Goal: Task Accomplishment & Management: Manage account settings

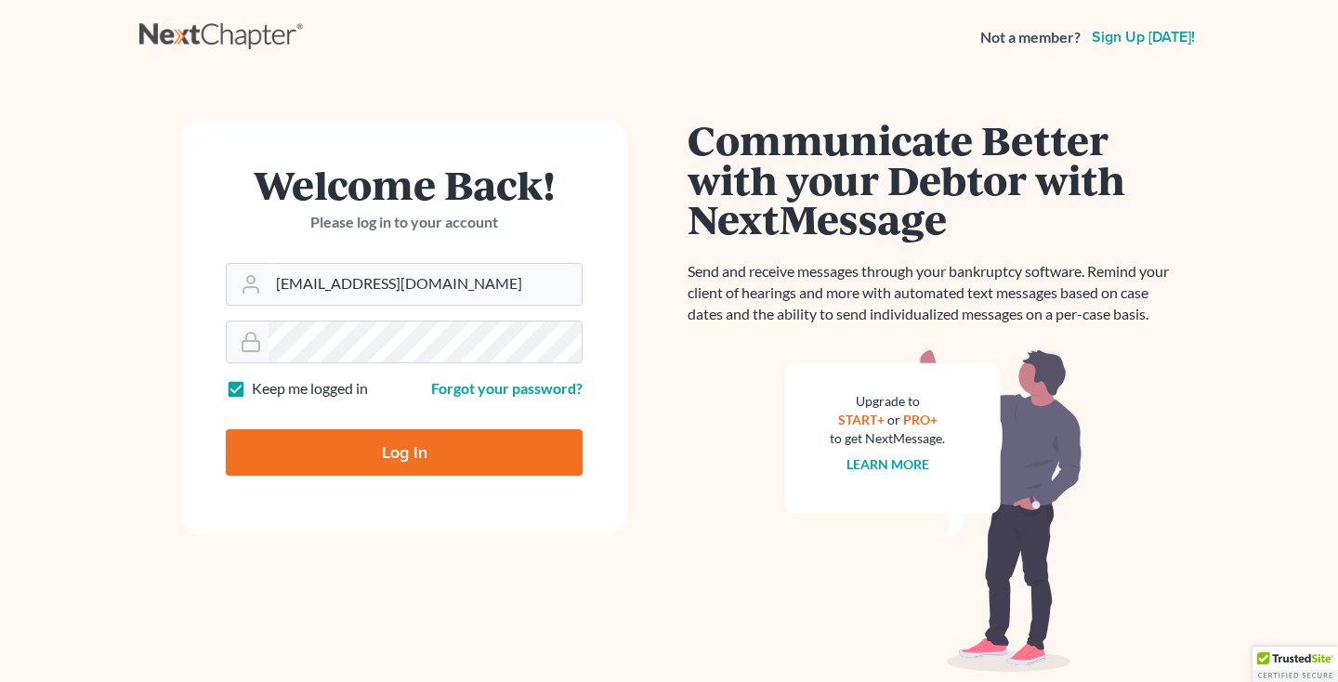
click at [323, 466] on input "Log In" at bounding box center [404, 452] width 357 height 46
type input "Thinking..."
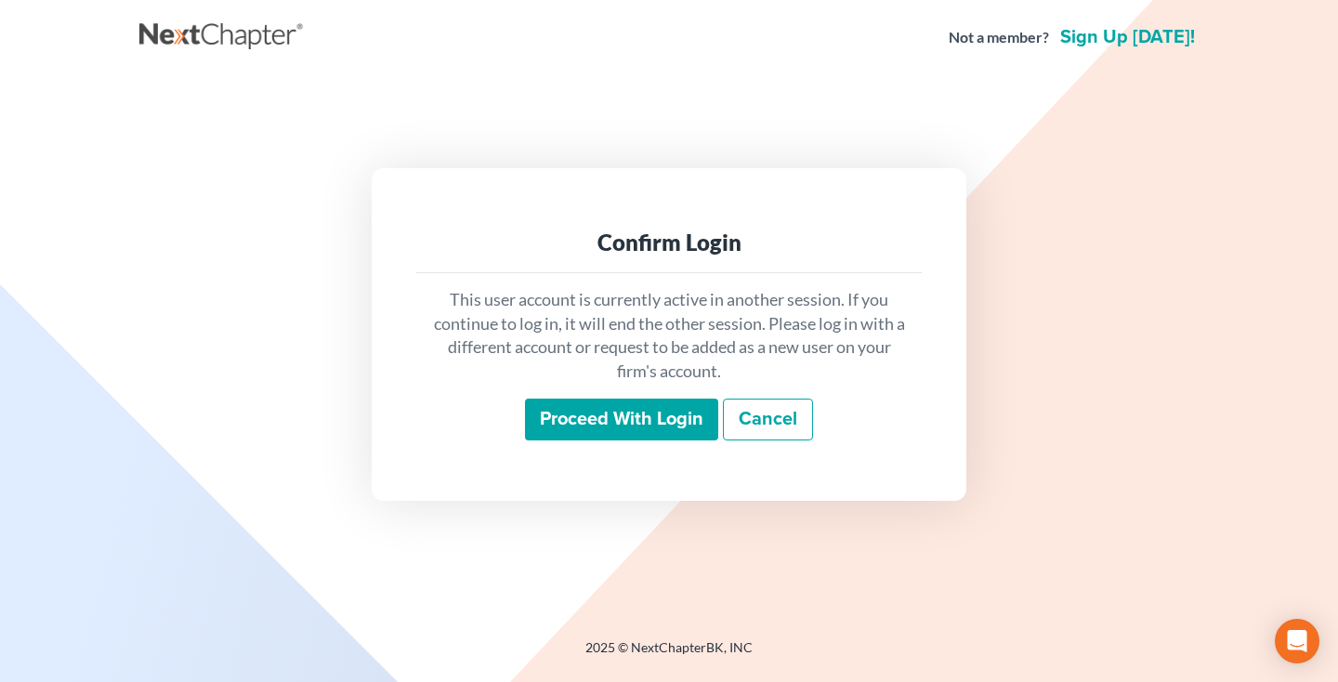
click at [564, 427] on input "Proceed with login" at bounding box center [621, 420] width 193 height 43
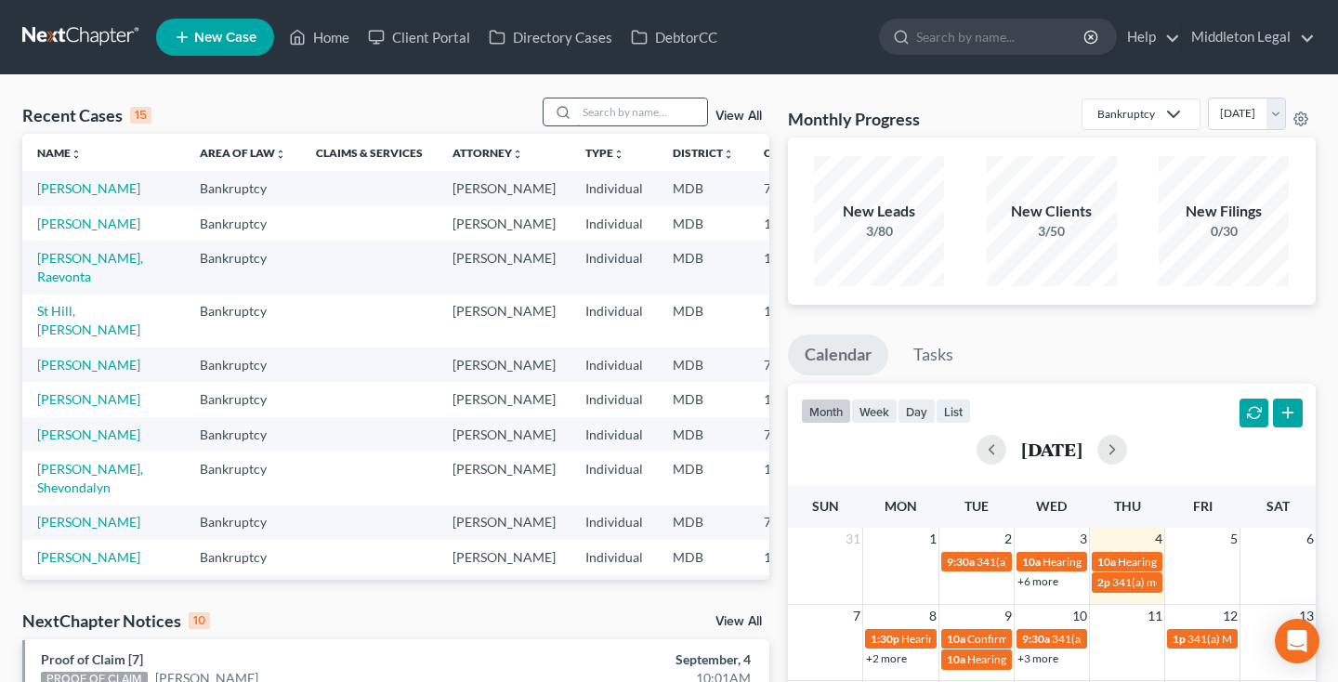
click at [606, 112] on input "search" at bounding box center [642, 112] width 130 height 27
type input "tamara"
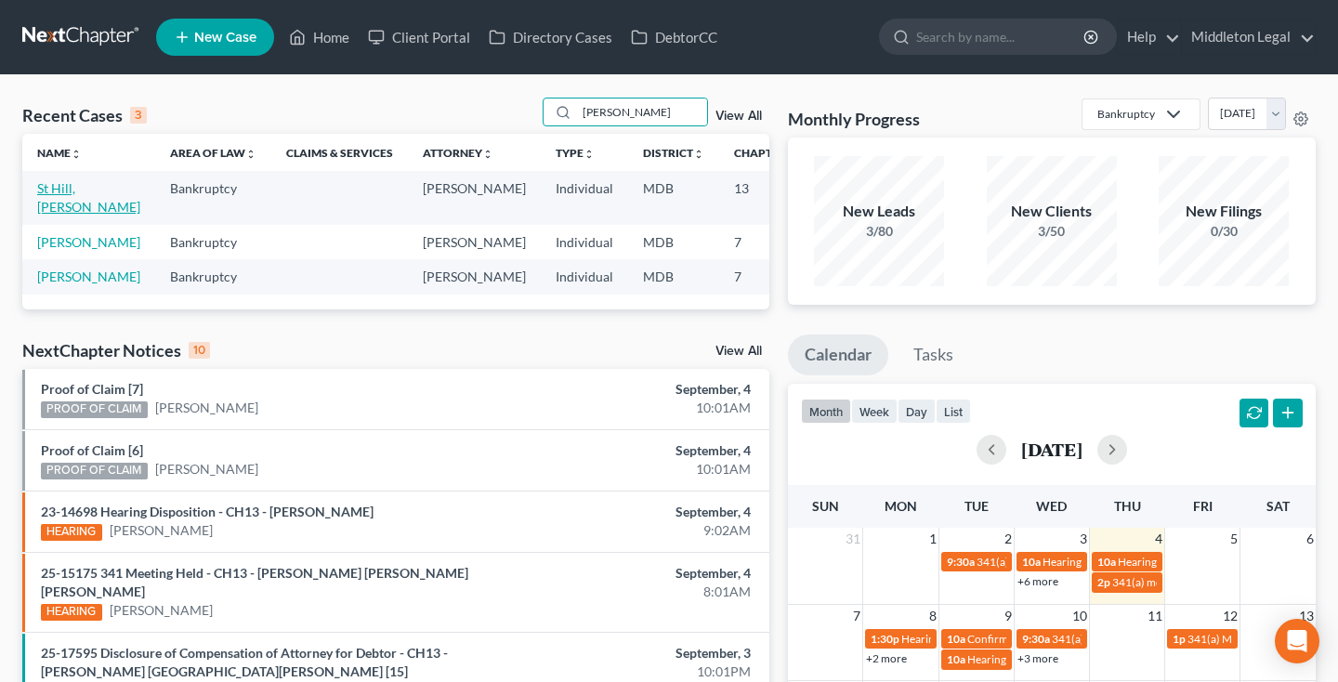
click at [65, 210] on link "St Hill, [PERSON_NAME]" at bounding box center [88, 197] width 103 height 34
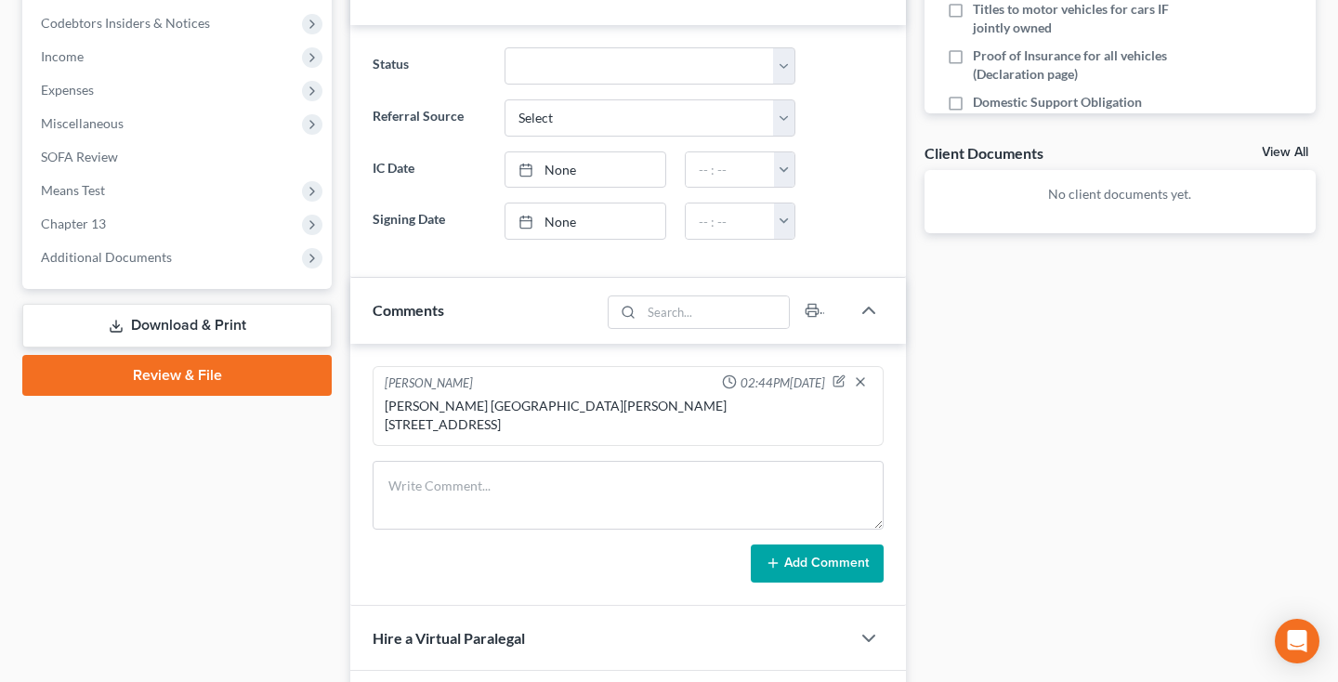
scroll to position [572, 0]
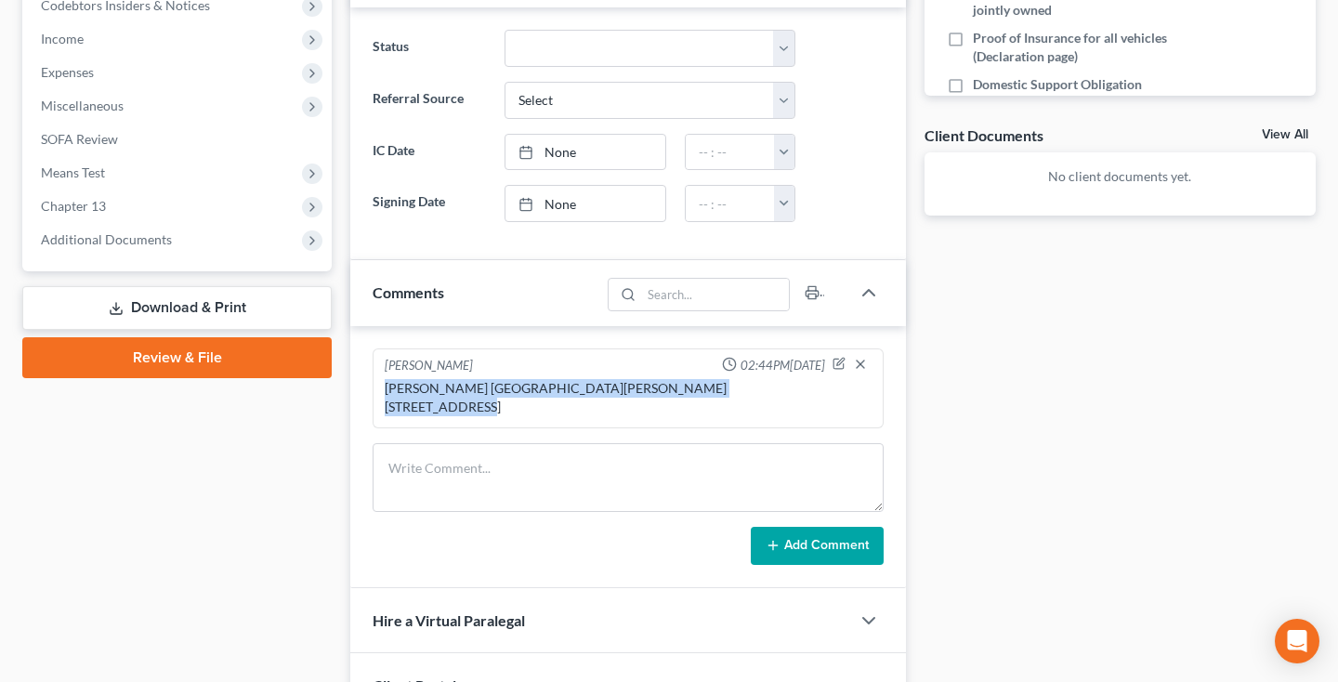
drag, startPoint x: 386, startPoint y: 386, endPoint x: 525, endPoint y: 416, distance: 142.7
click at [525, 416] on div "Tamara Wilson St Hill 2540 Windy Oak Court Crofton, MD 21114" at bounding box center [628, 397] width 487 height 37
copy div "Tamara Wilson St Hill 2540 Windy Oak Court Crofton, MD 21114"
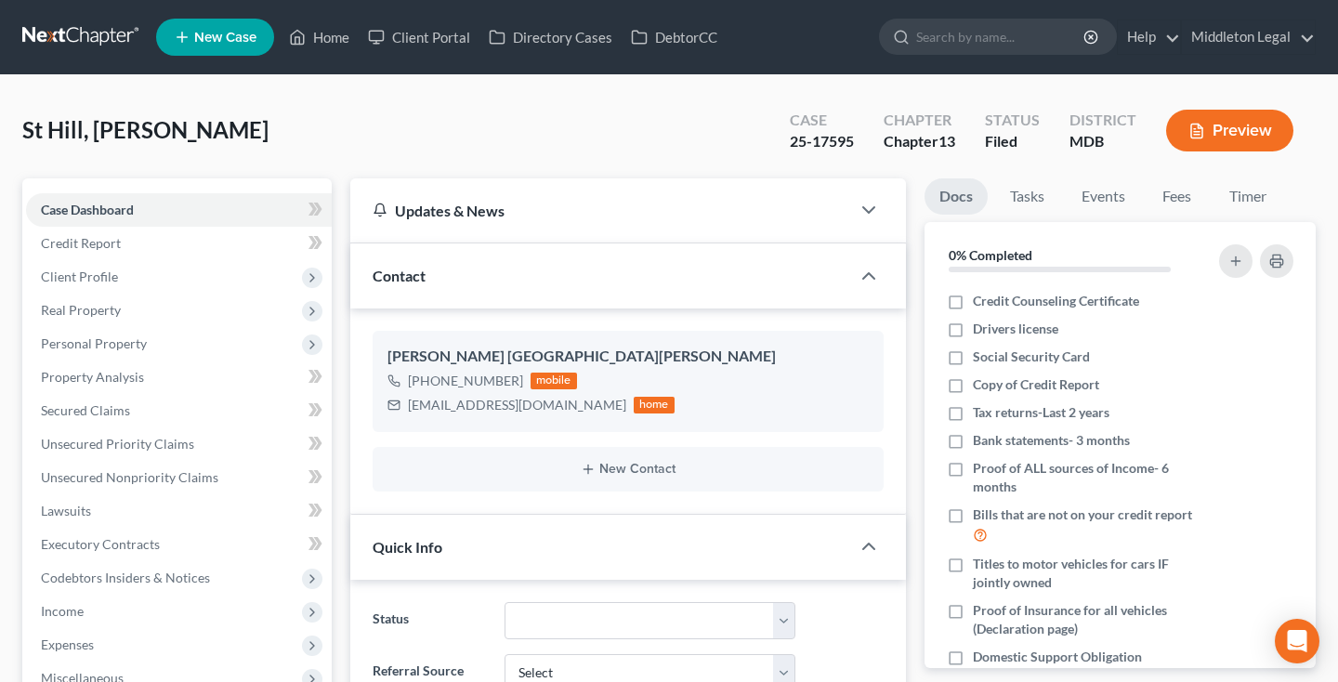
scroll to position [0, 0]
click at [46, 38] on link at bounding box center [81, 36] width 119 height 33
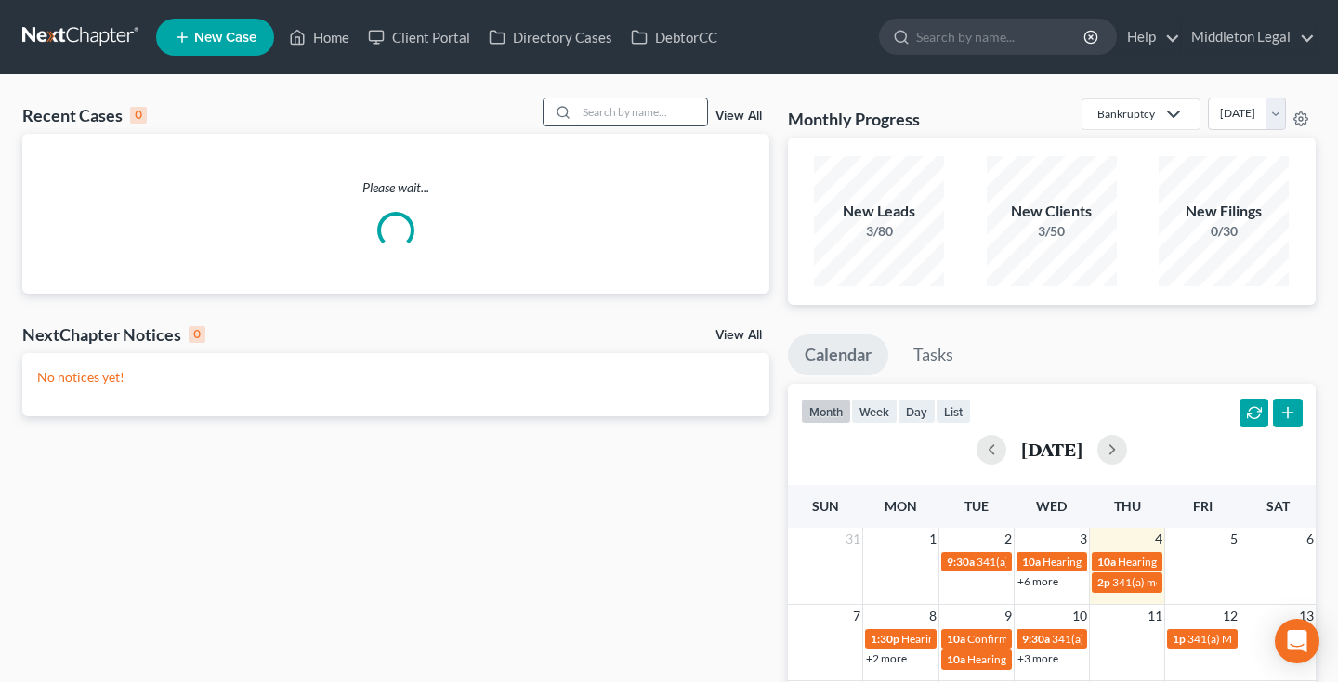
click at [636, 109] on input "search" at bounding box center [642, 112] width 130 height 27
type input "nakia"
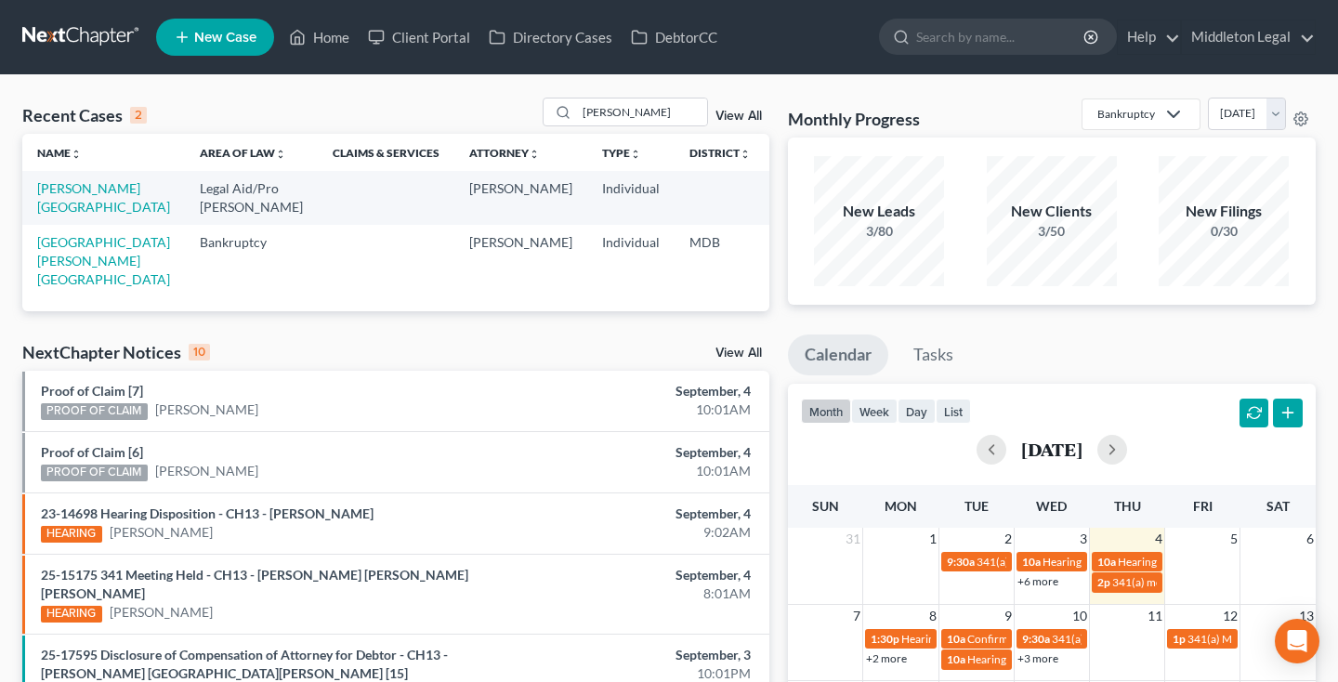
click at [54, 250] on td "[GEOGRAPHIC_DATA][PERSON_NAME][GEOGRAPHIC_DATA]" at bounding box center [103, 261] width 163 height 72
click at [55, 260] on link "[GEOGRAPHIC_DATA][PERSON_NAME][GEOGRAPHIC_DATA]" at bounding box center [103, 260] width 133 height 53
select select "3"
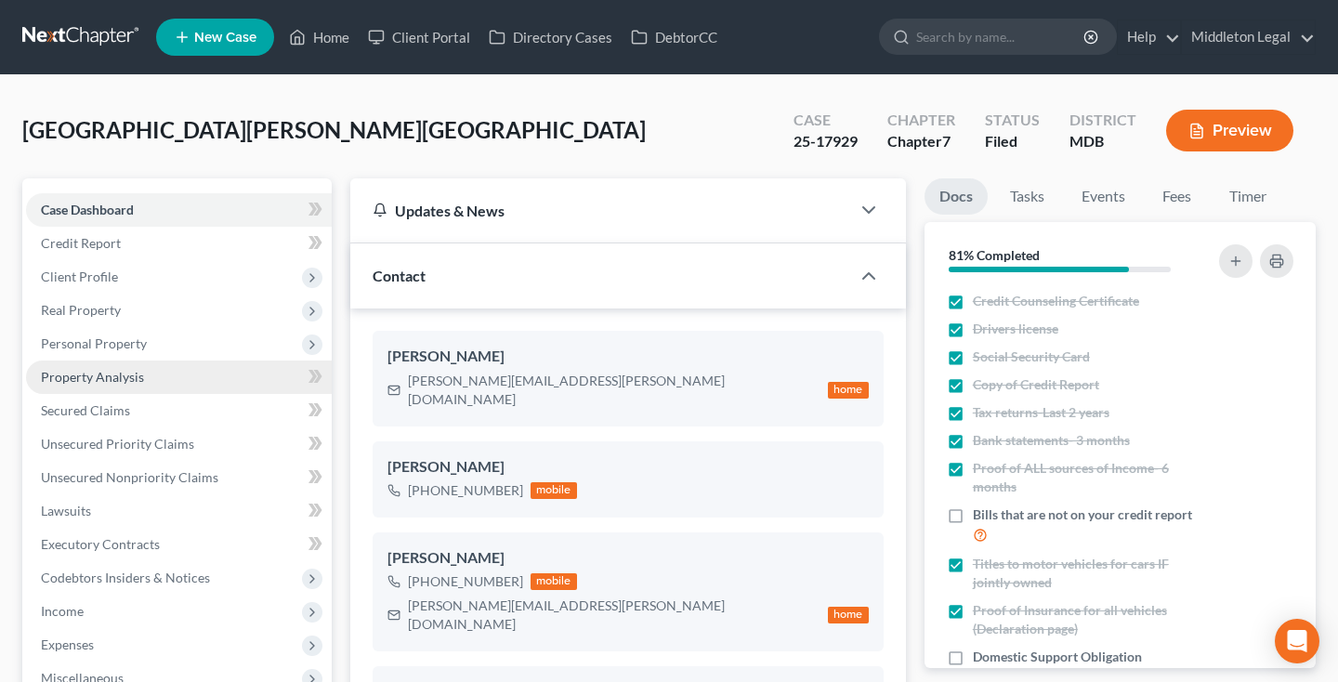
scroll to position [937, 0]
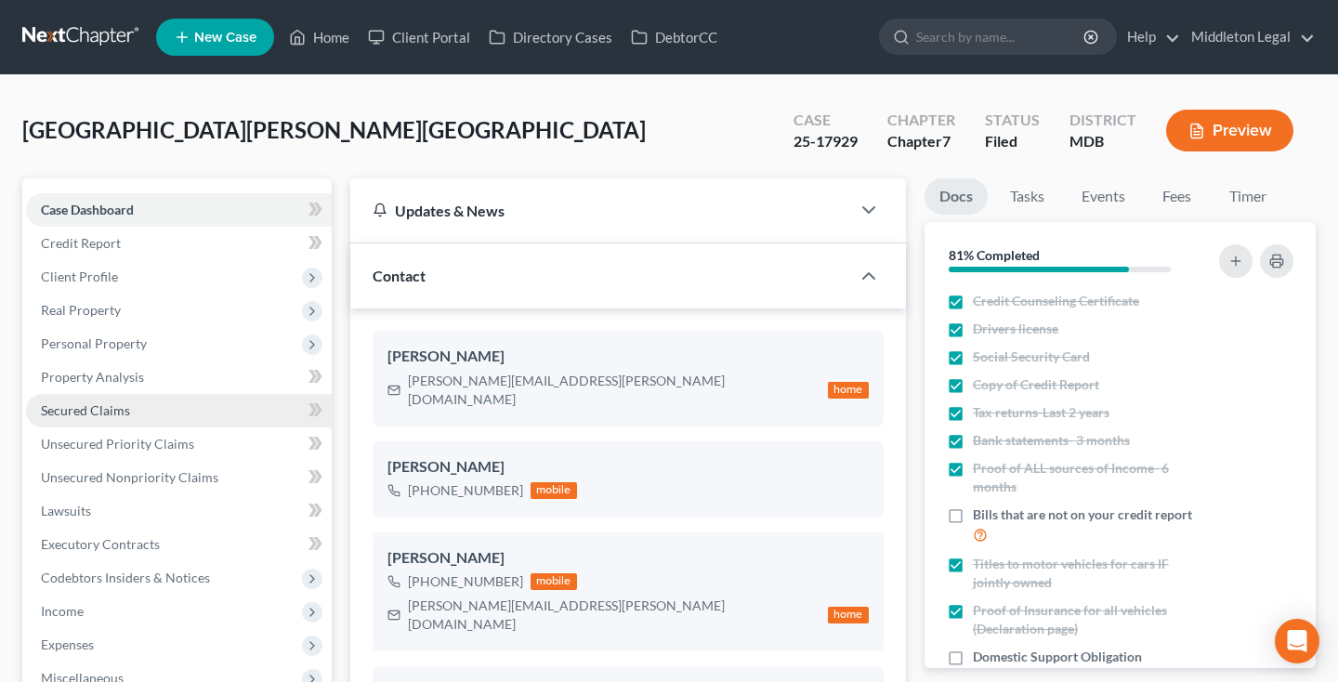
click at [78, 406] on span "Secured Claims" at bounding box center [85, 410] width 89 height 16
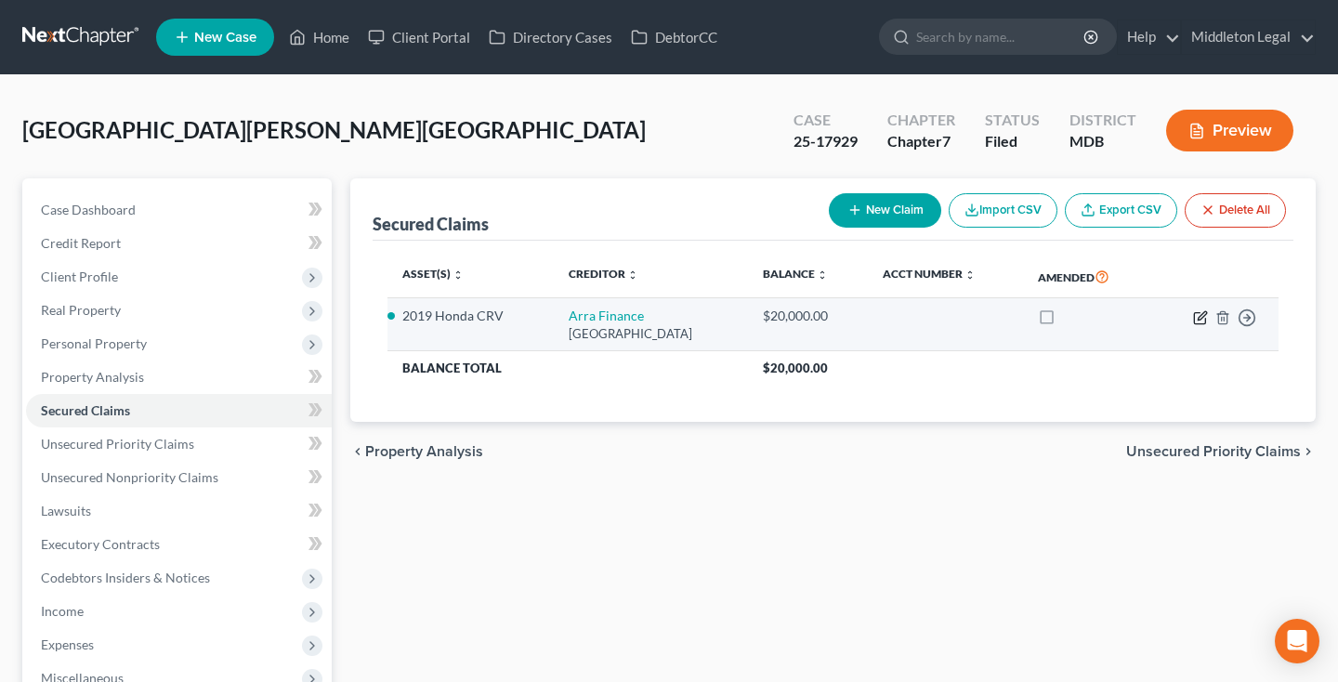
click at [1198, 317] on icon "button" at bounding box center [1200, 317] width 15 height 15
select select "45"
select select "1"
select select "0"
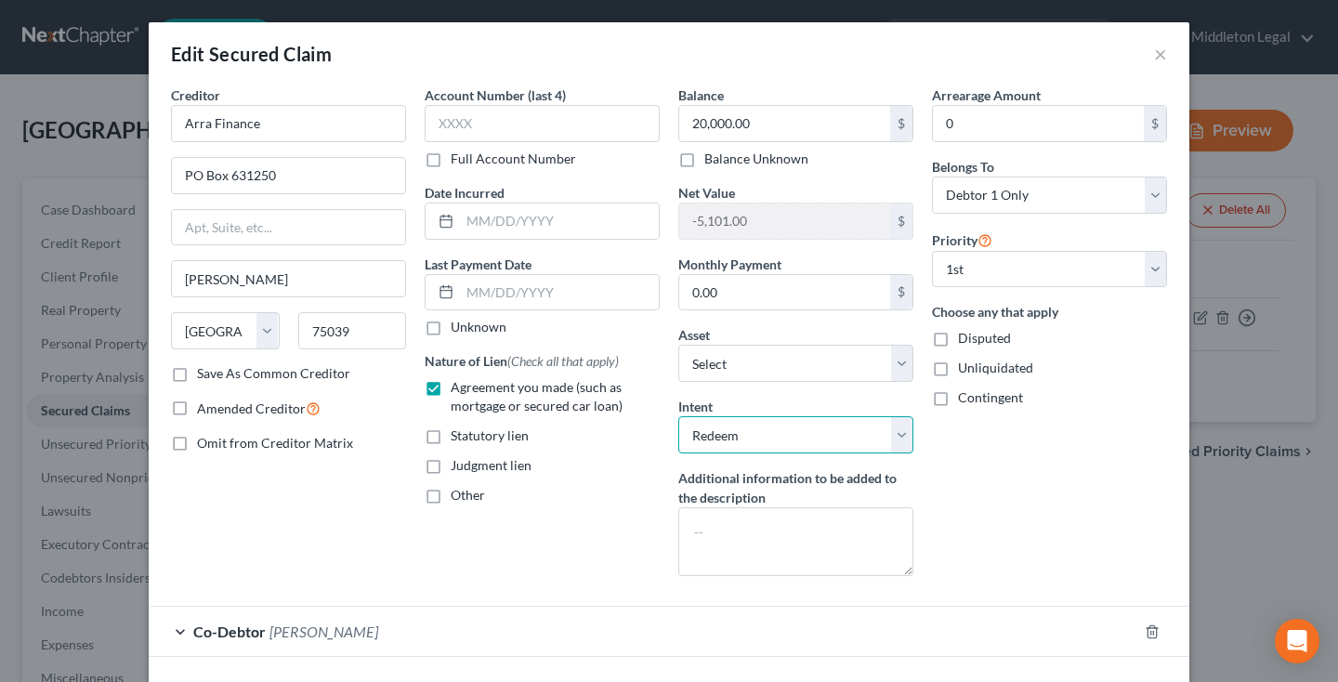
select select "0"
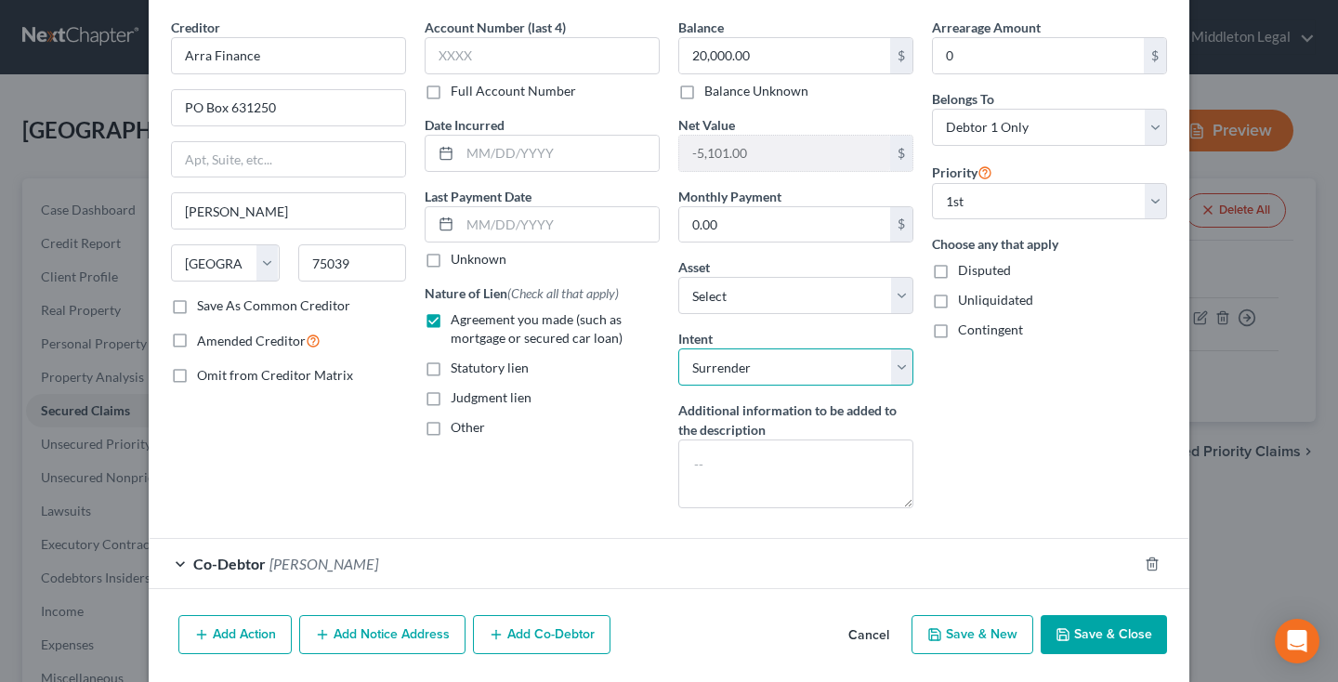
scroll to position [75, 0]
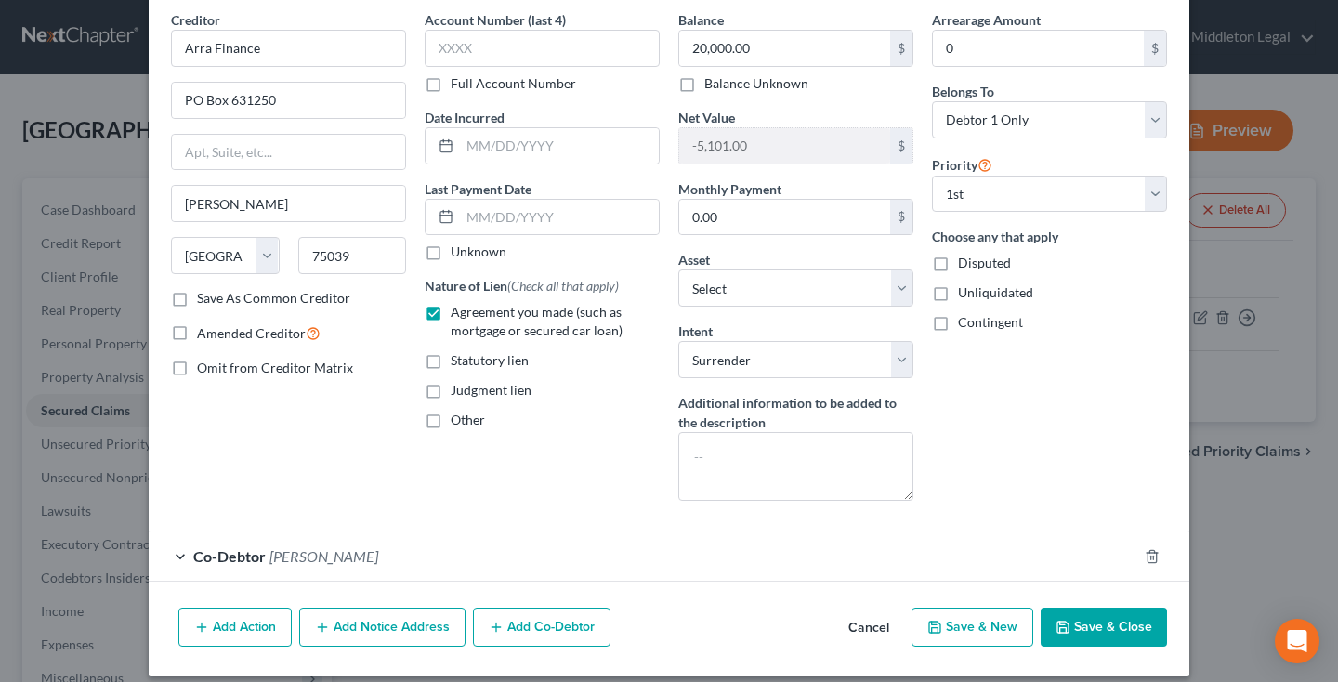
click at [1098, 627] on button "Save & Close" at bounding box center [1104, 627] width 126 height 39
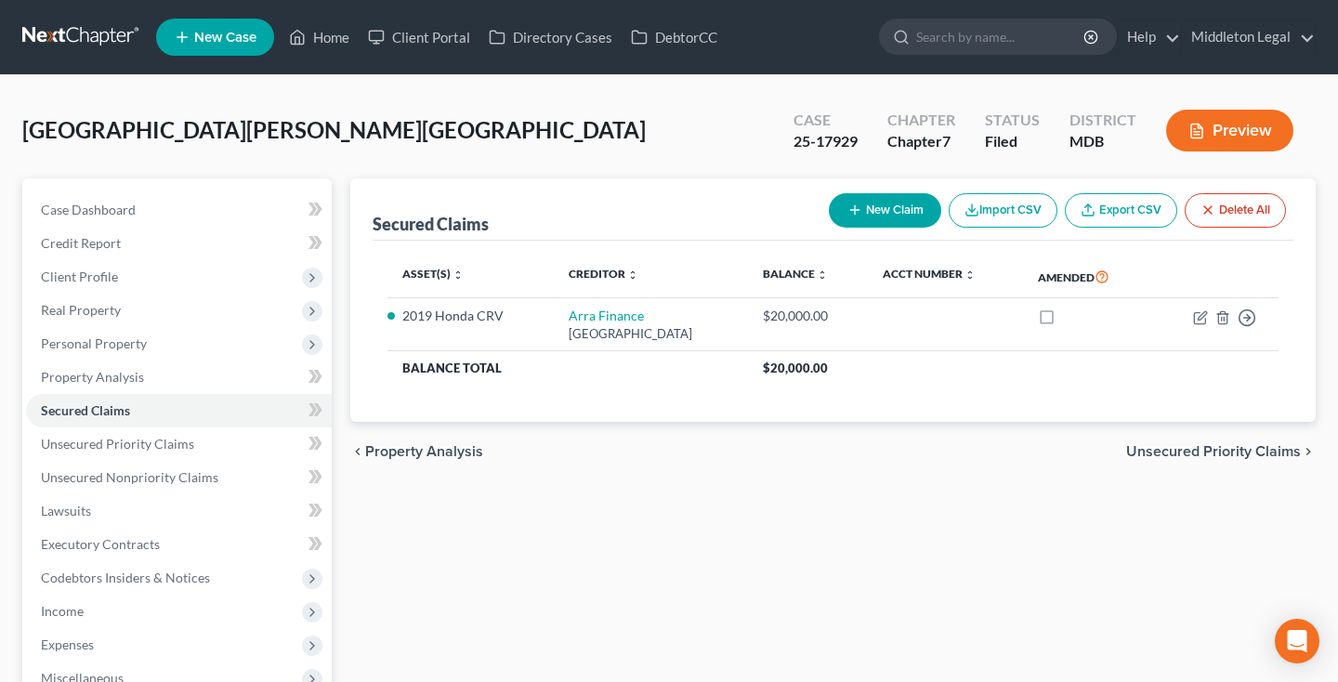
click at [85, 43] on link at bounding box center [81, 36] width 119 height 33
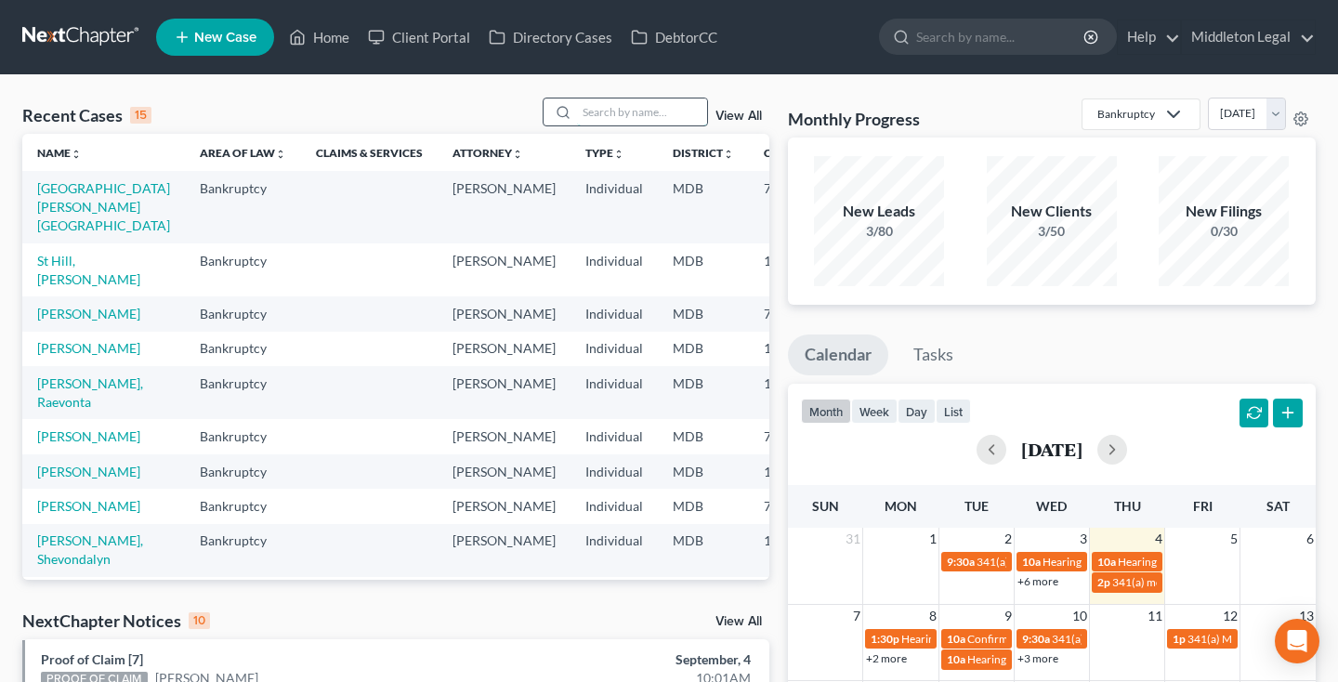
click at [646, 116] on input "search" at bounding box center [642, 112] width 130 height 27
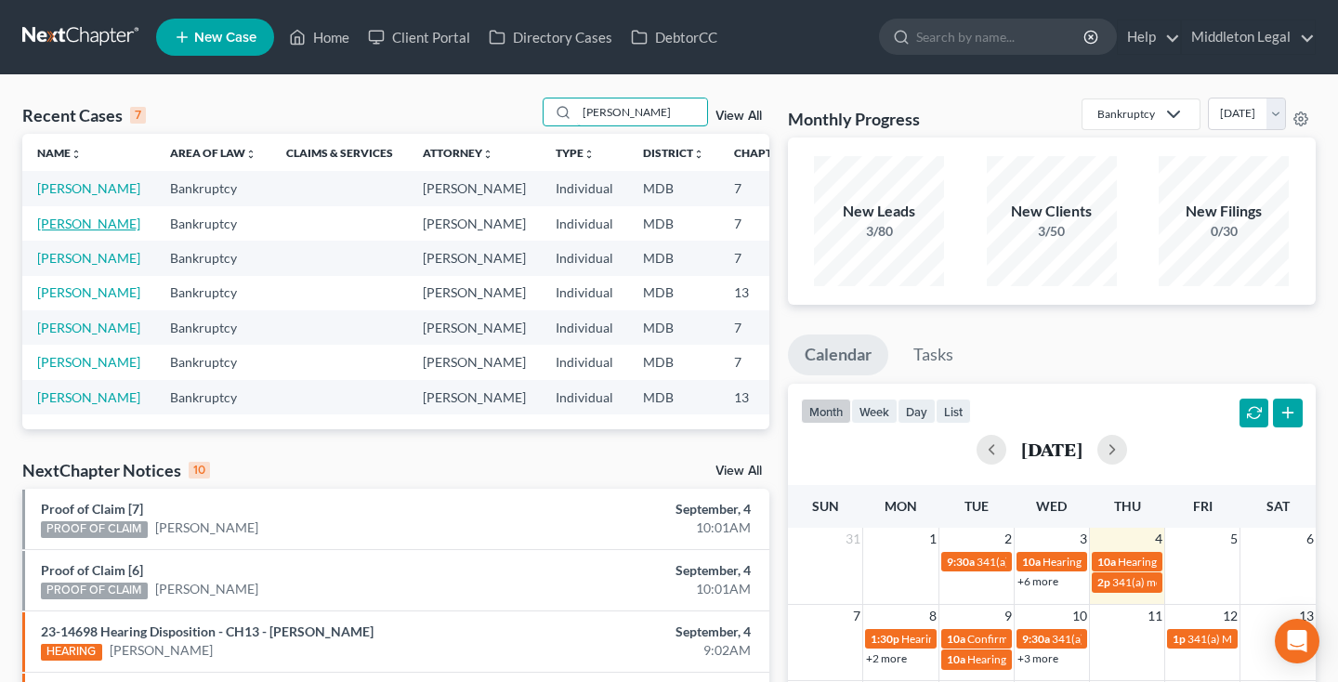
type input "[PERSON_NAME]"
click at [62, 231] on link "[PERSON_NAME]" at bounding box center [88, 224] width 103 height 16
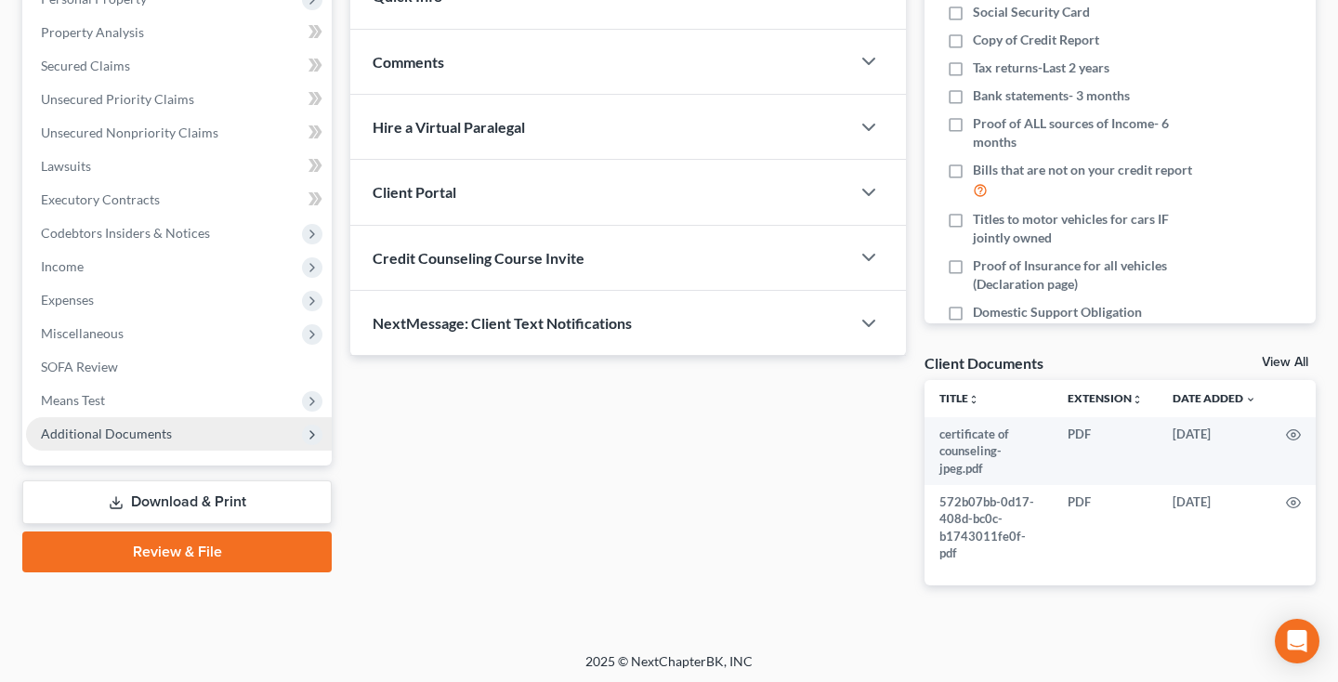
scroll to position [344, 0]
click at [140, 437] on span "Additional Documents" at bounding box center [106, 435] width 131 height 16
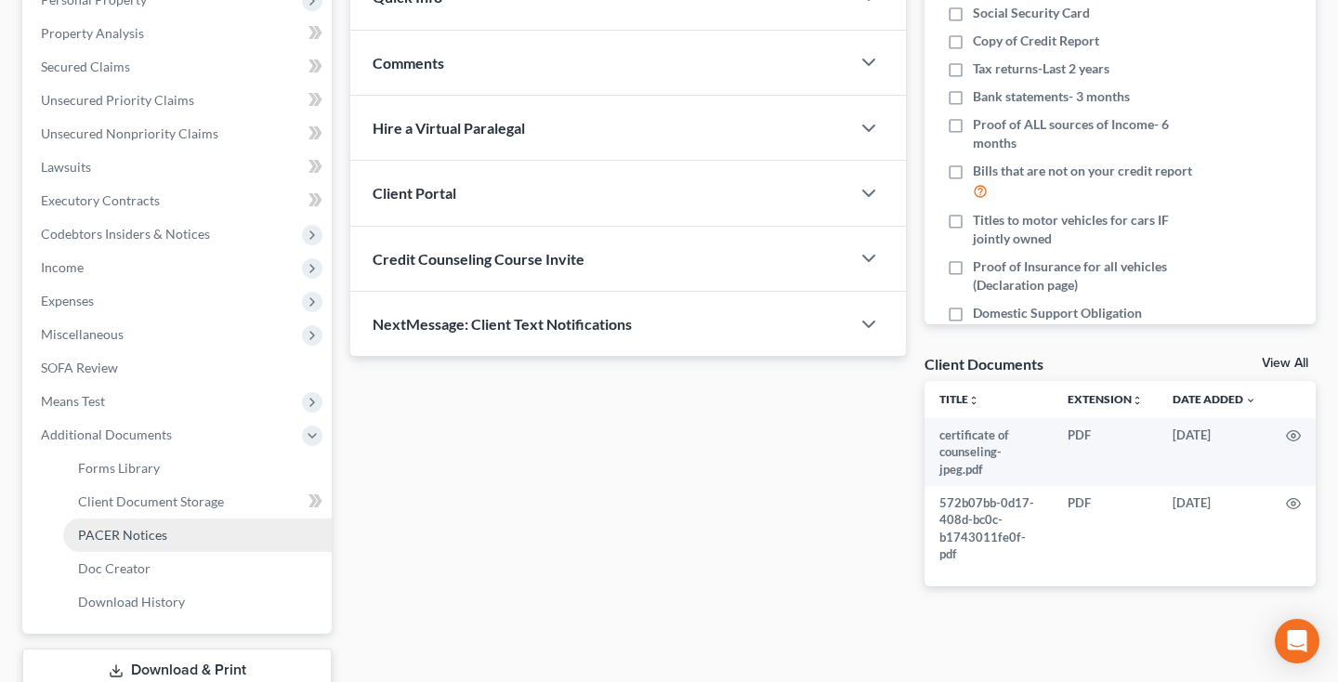
click at [129, 533] on span "PACER Notices" at bounding box center [122, 535] width 89 height 16
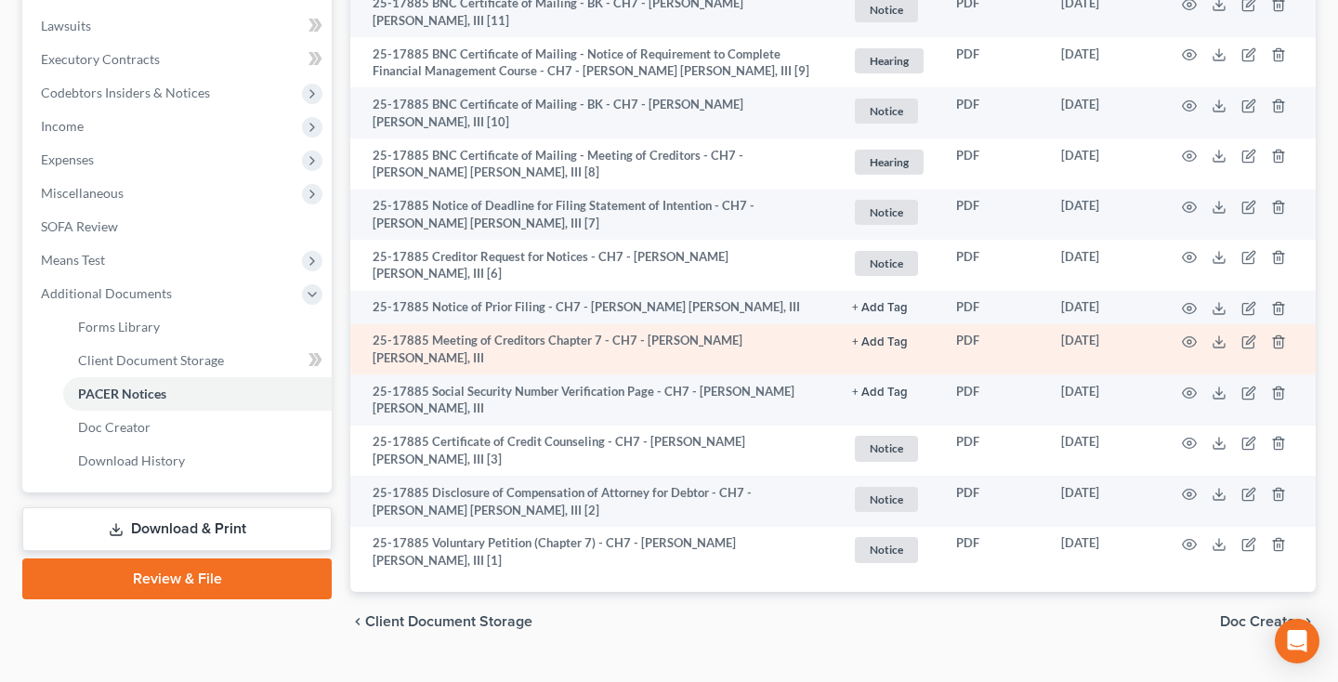
scroll to position [484, 0]
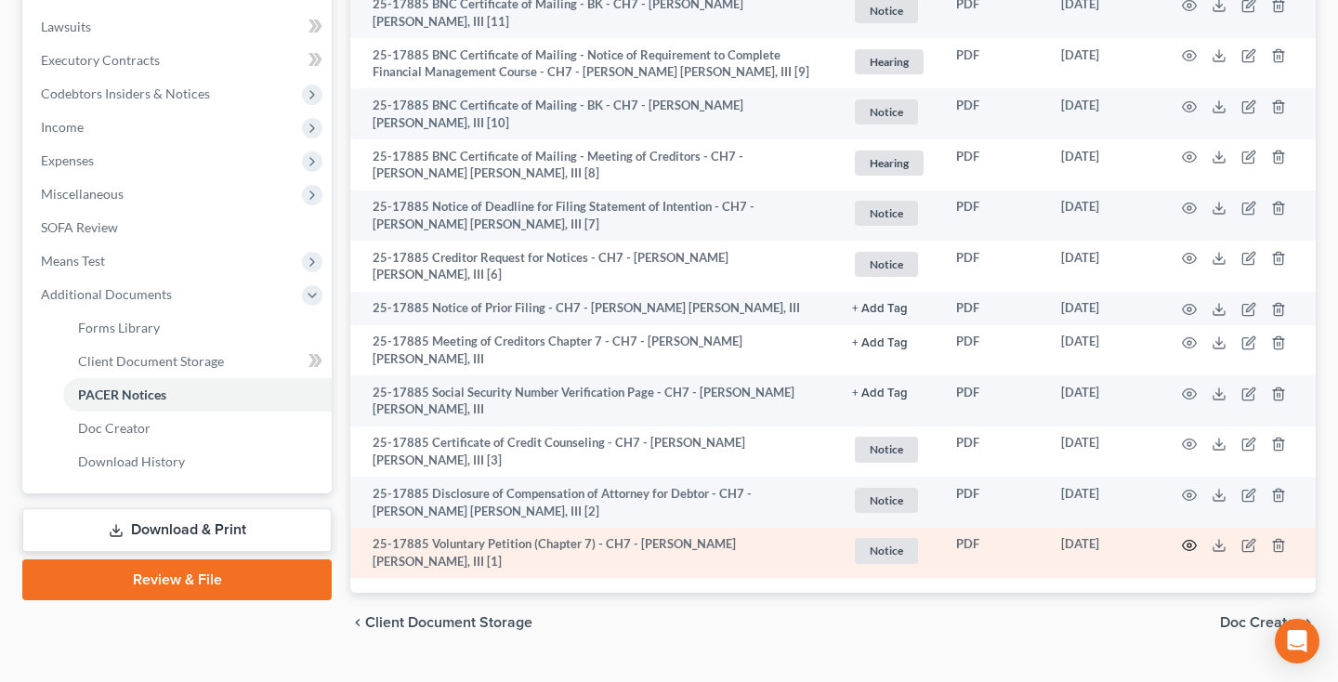
click at [1187, 538] on icon "button" at bounding box center [1189, 545] width 15 height 15
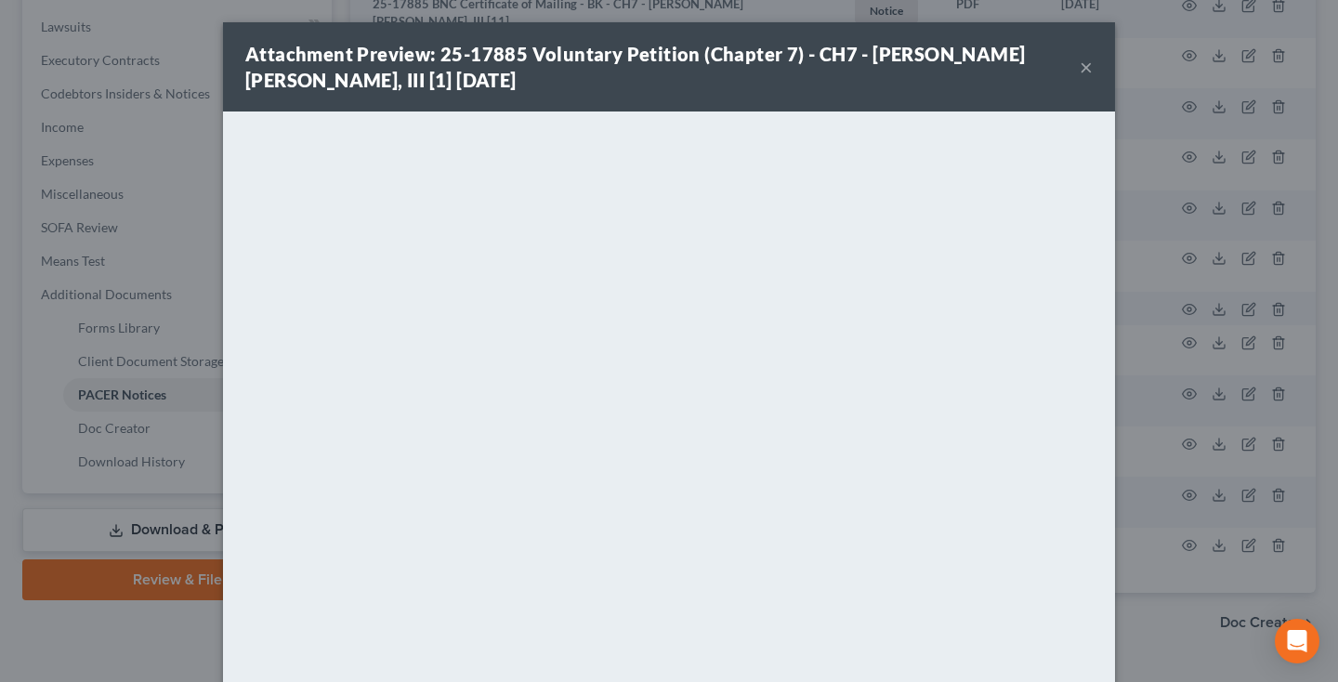
click at [1083, 71] on button "×" at bounding box center [1086, 67] width 13 height 22
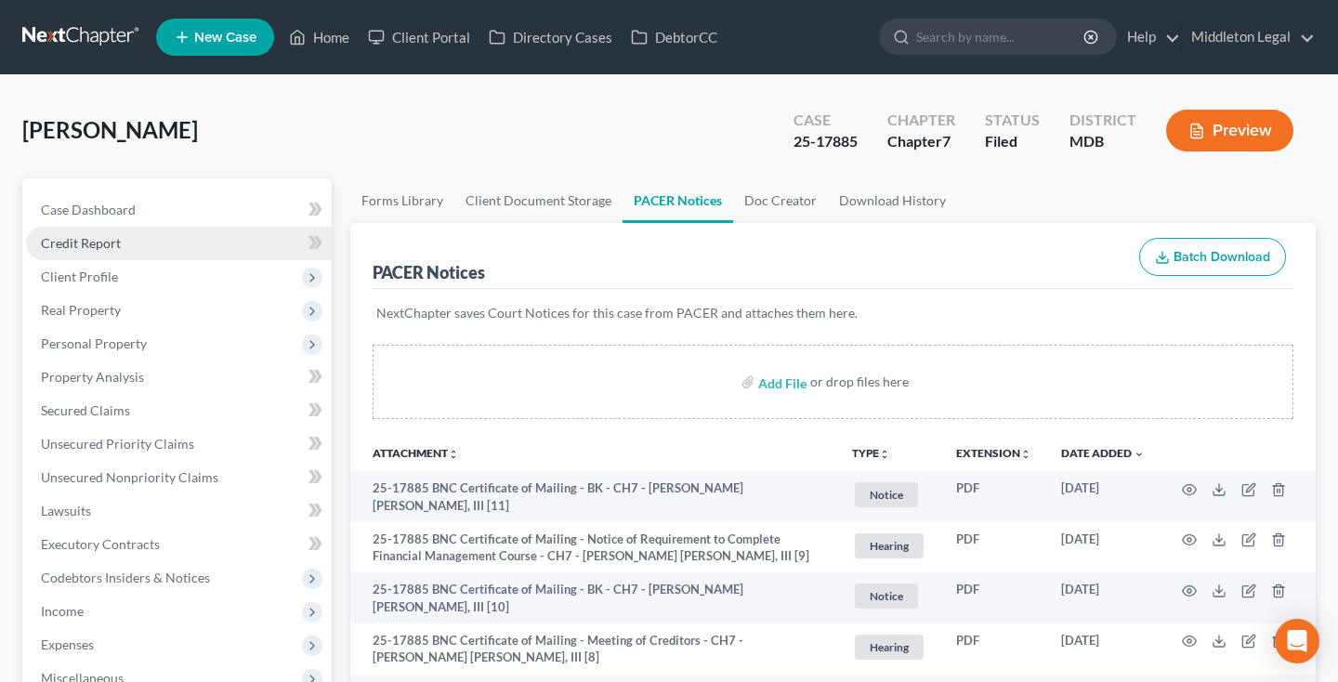
scroll to position [0, 0]
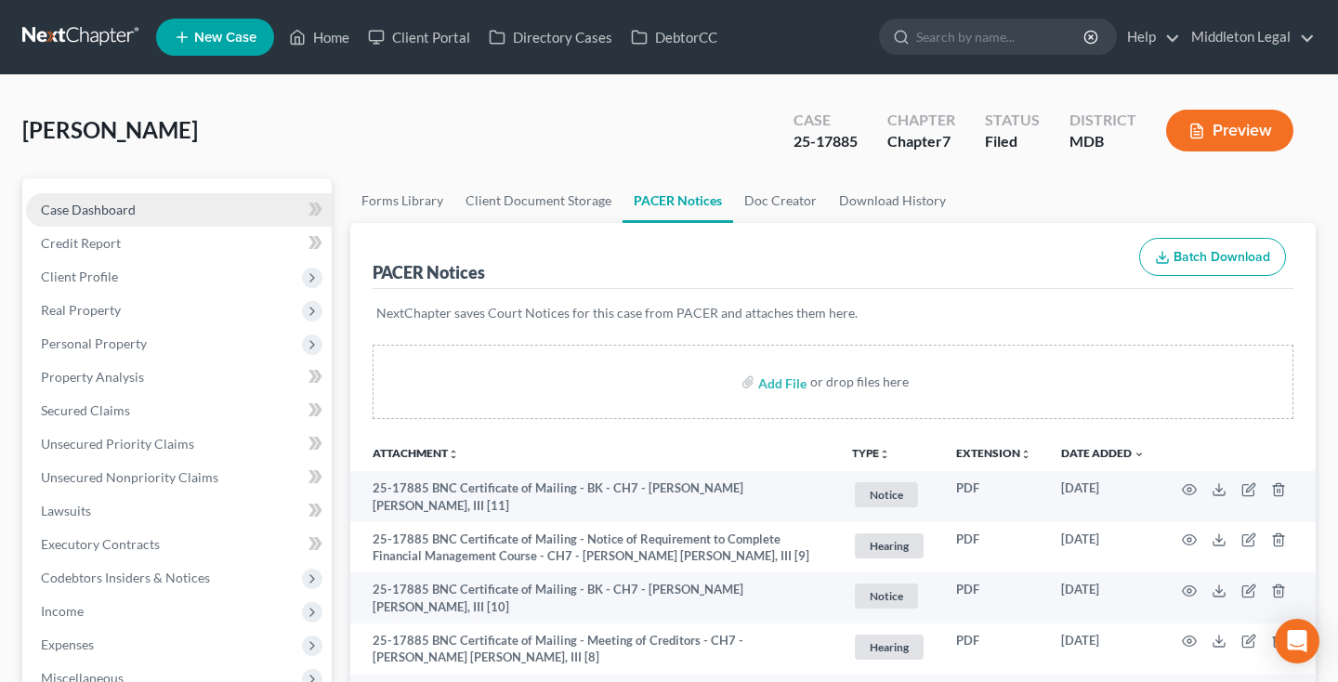
click at [171, 219] on link "Case Dashboard" at bounding box center [179, 209] width 306 height 33
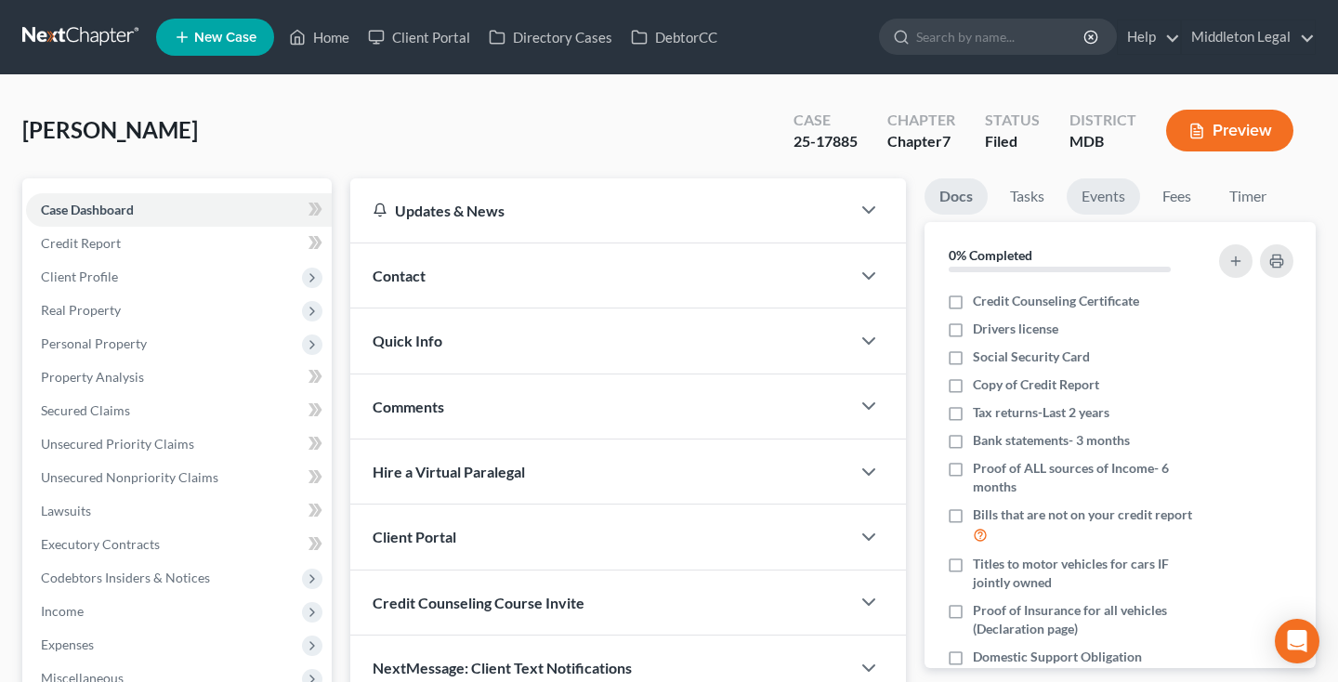
click at [1108, 194] on link "Events" at bounding box center [1103, 196] width 73 height 36
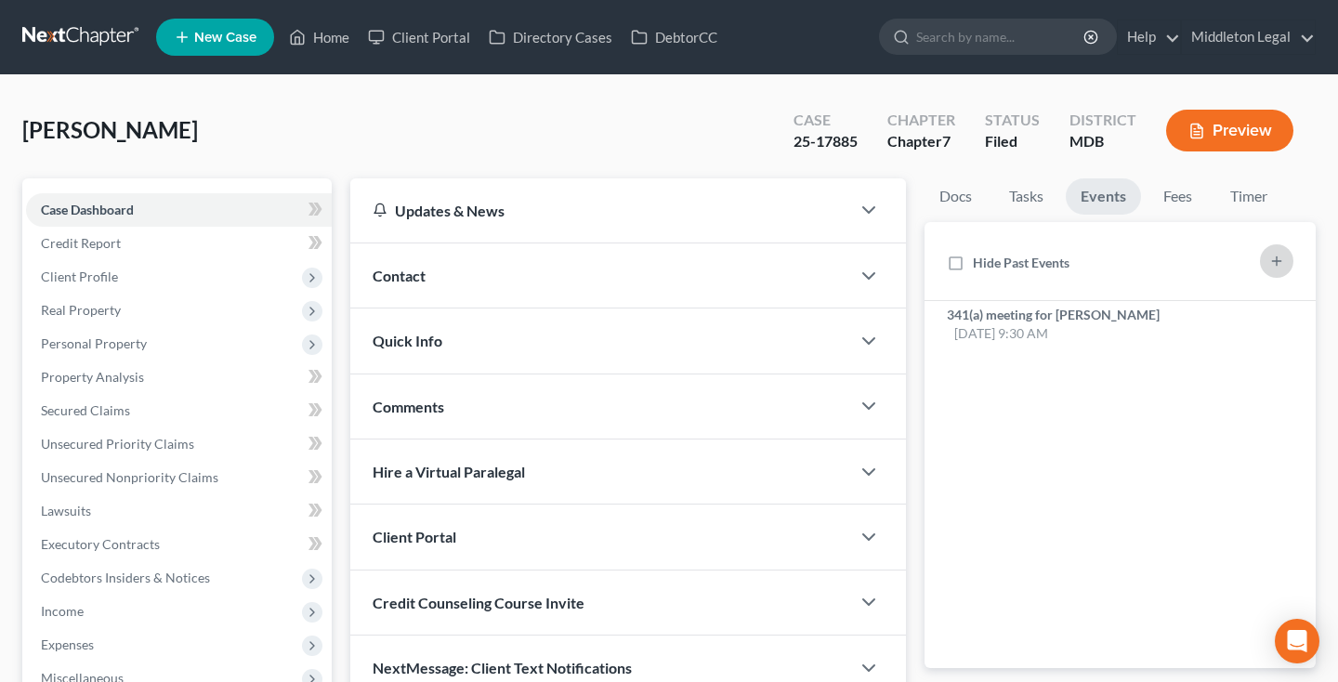
click at [1267, 260] on button "button" at bounding box center [1276, 260] width 33 height 33
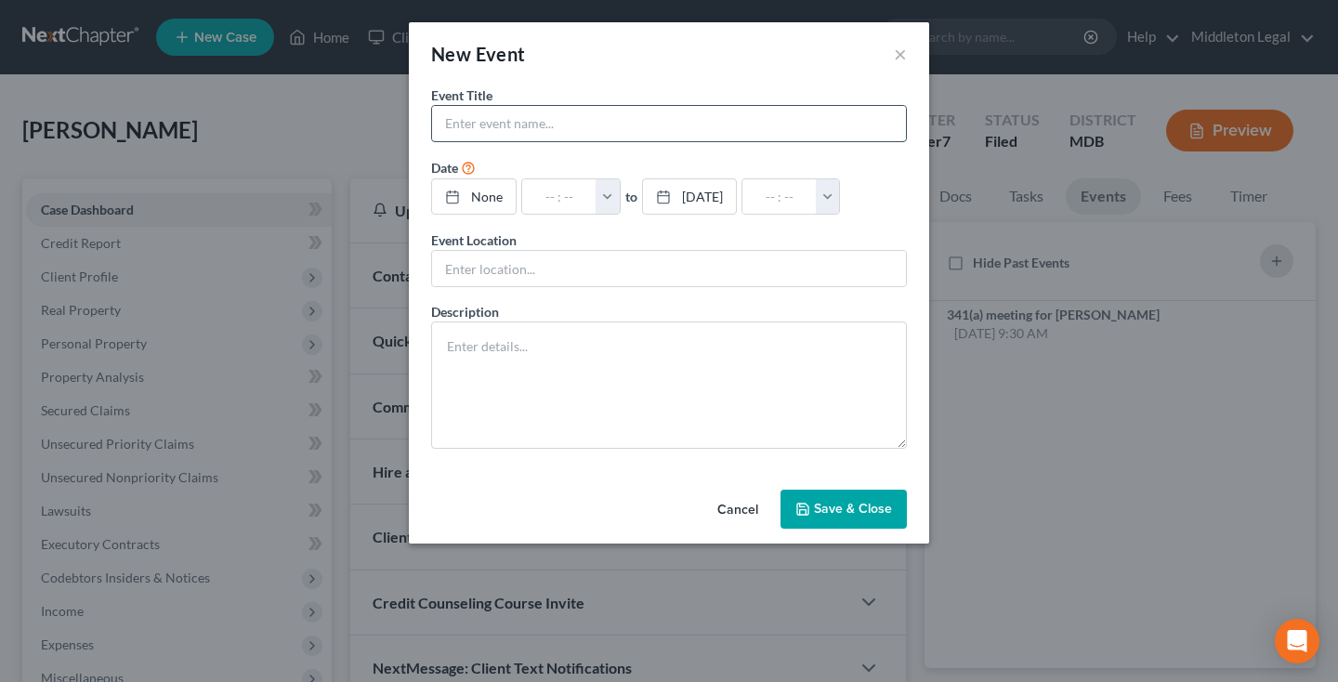
click at [739, 128] on input "text" at bounding box center [669, 123] width 474 height 35
type input "Incomplete Docs DUE"
click at [474, 197] on link "None" at bounding box center [474, 196] width 84 height 35
click at [629, 208] on button "button" at bounding box center [617, 196] width 24 height 35
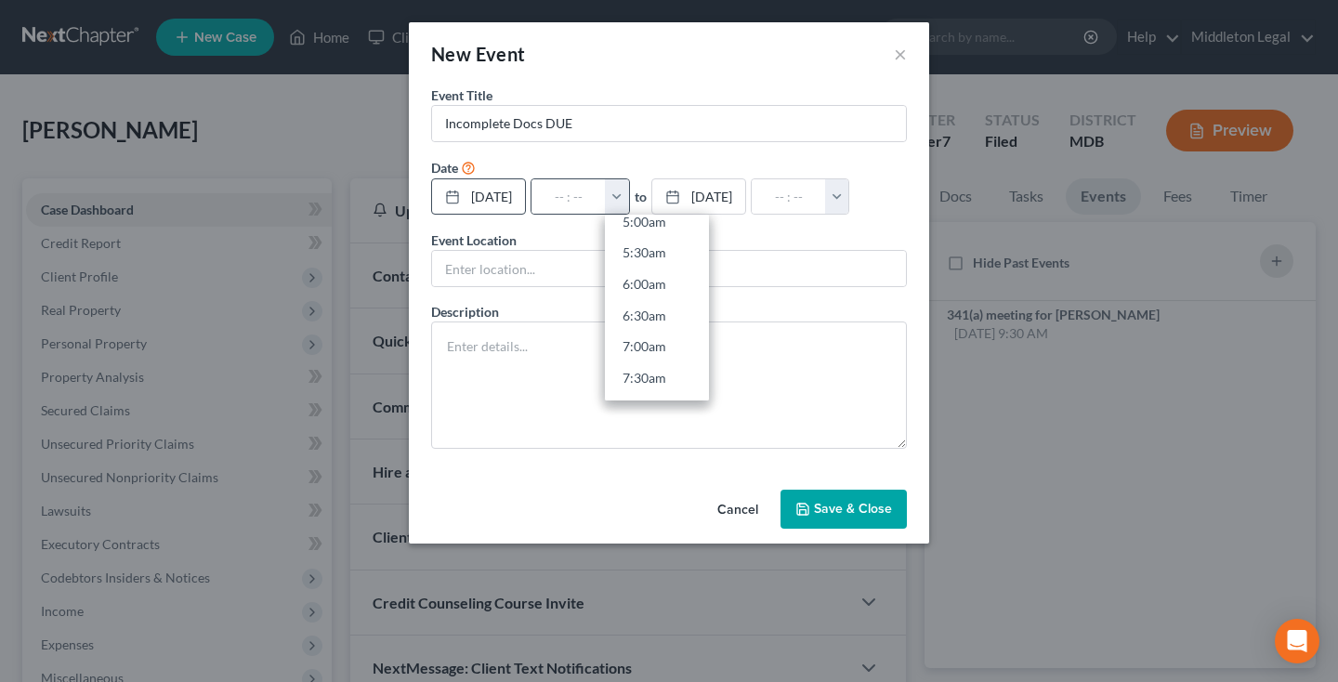
scroll to position [335, 0]
click at [671, 341] on link "7:00am" at bounding box center [657, 340] width 104 height 32
type input "7:00am"
type input "08:00am"
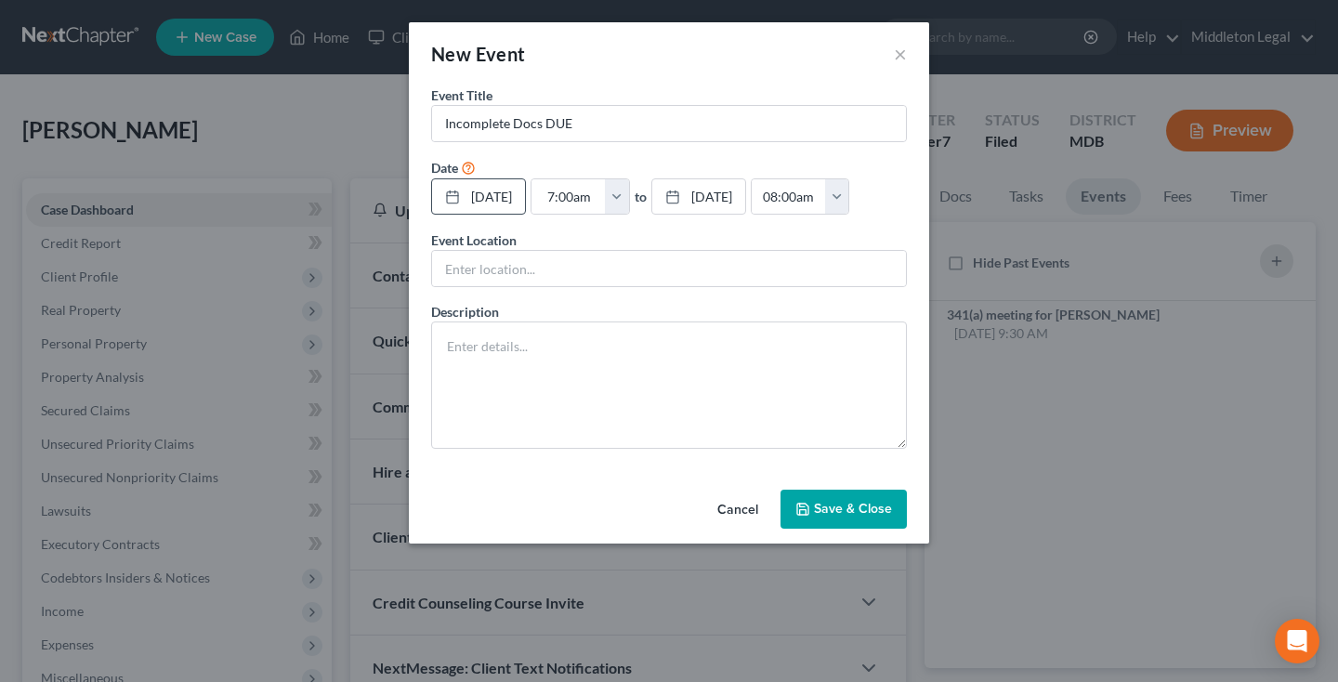
click at [844, 507] on button "Save & Close" at bounding box center [844, 509] width 126 height 39
